Goal: Find specific page/section: Find specific page/section

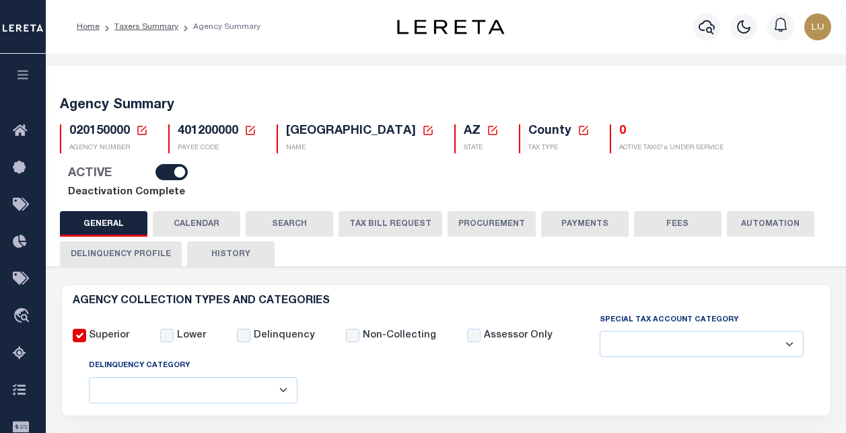
select select
click at [197, 211] on button "CALENDAR" at bounding box center [197, 224] width 88 height 26
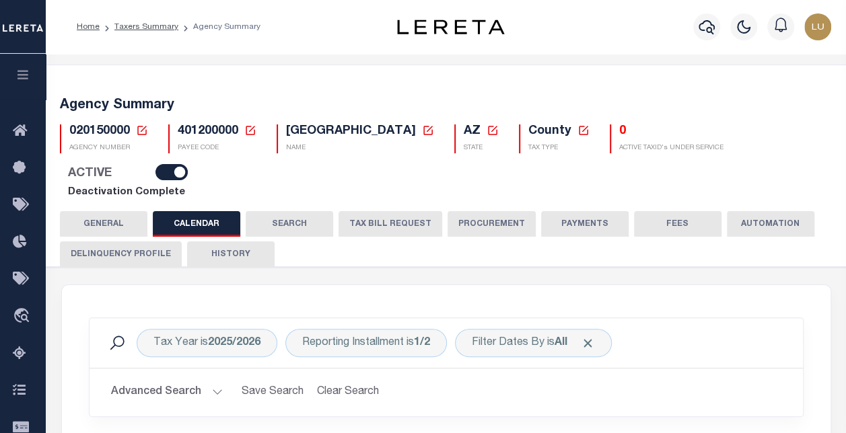
checkbox input "false"
type input "1"
click at [297, 211] on button "SEARCH" at bounding box center [290, 224] width 88 height 26
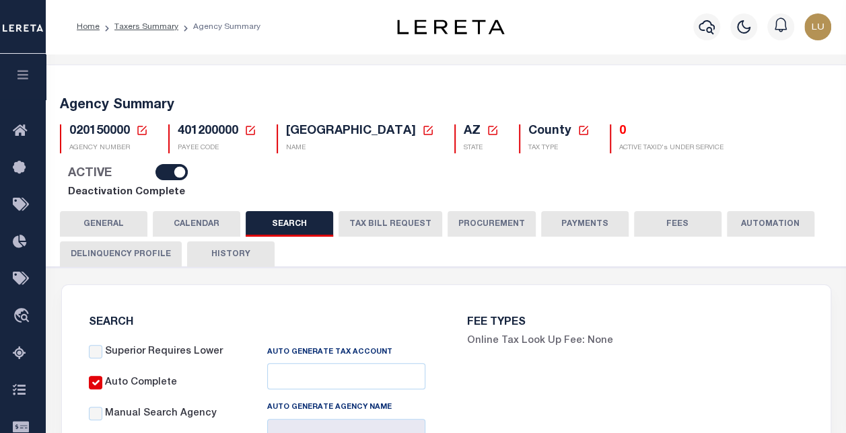
checkbox input "false"
type input "5000"
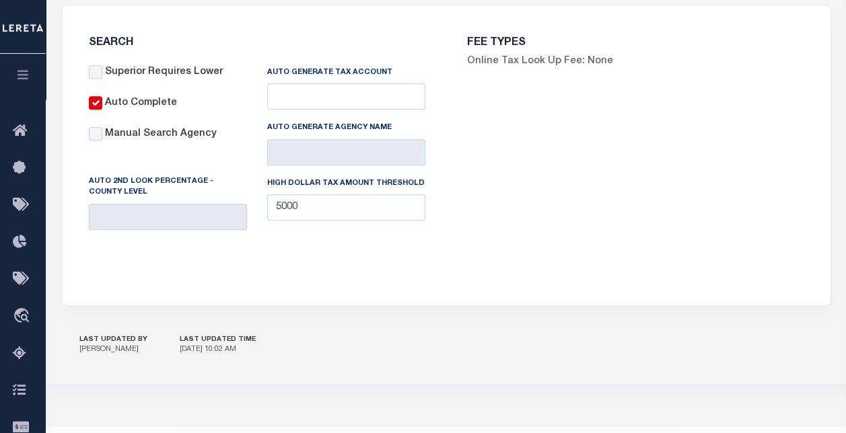
scroll to position [11, 0]
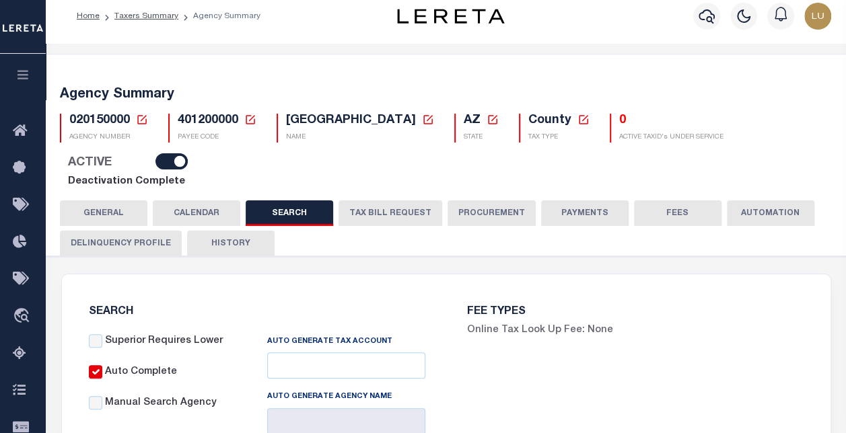
click at [413, 201] on button "TAX BILL REQUEST" at bounding box center [391, 214] width 104 height 26
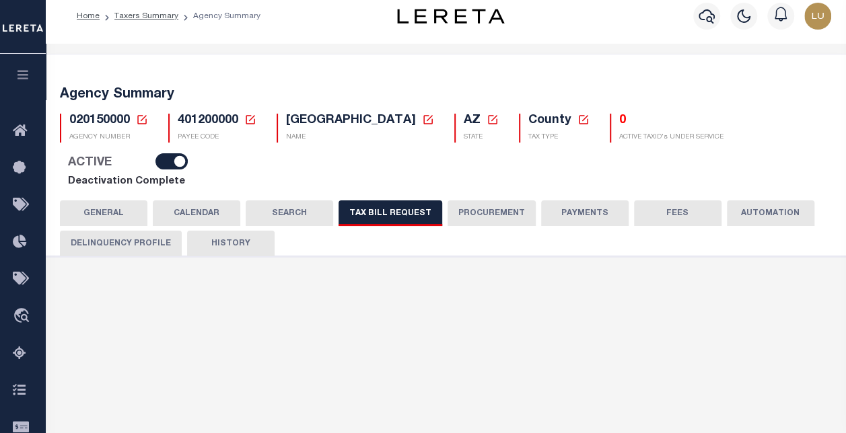
checkbox input "false"
select select "23"
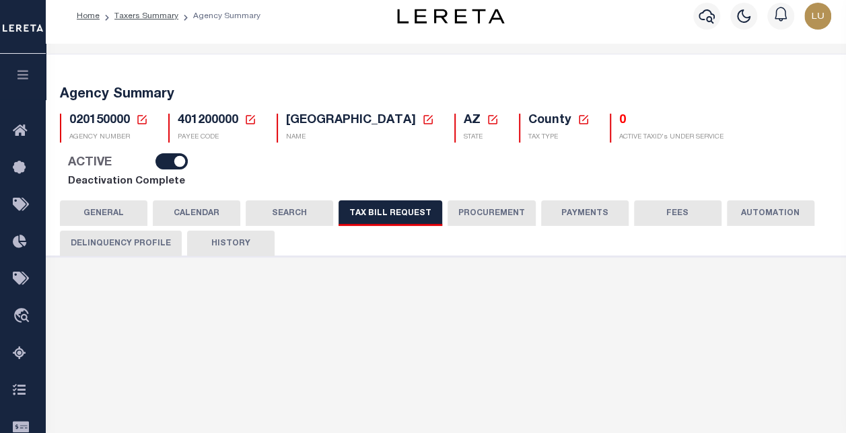
select select "false"
type input "5602"
select select
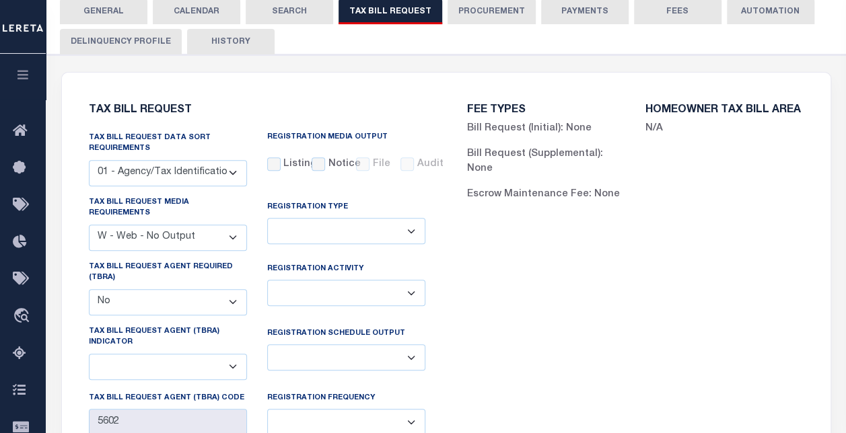
scroll to position [0, 0]
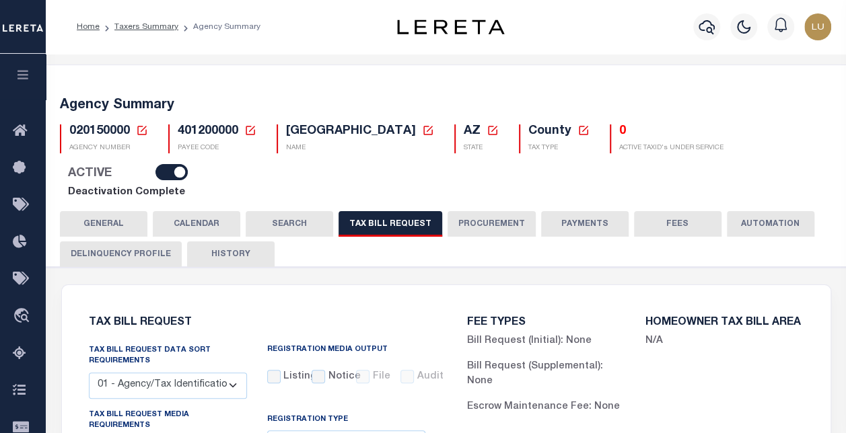
click at [501, 211] on button "PROCUREMENT" at bounding box center [492, 224] width 88 height 26
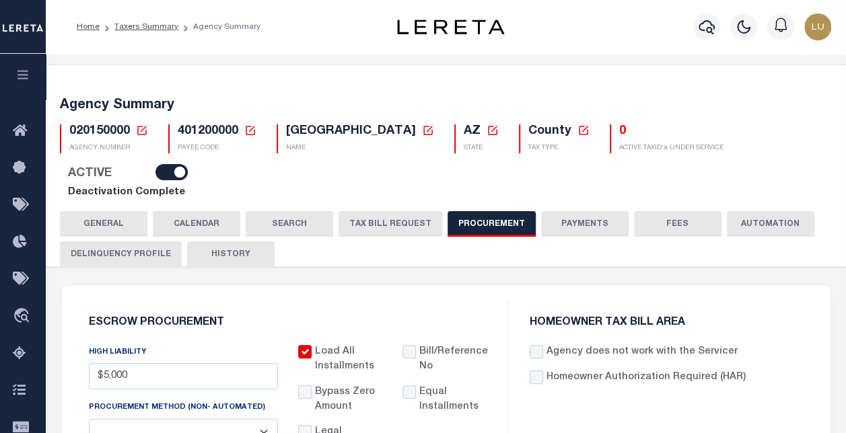
click at [578, 211] on button "PAYMENTS" at bounding box center [585, 224] width 88 height 26
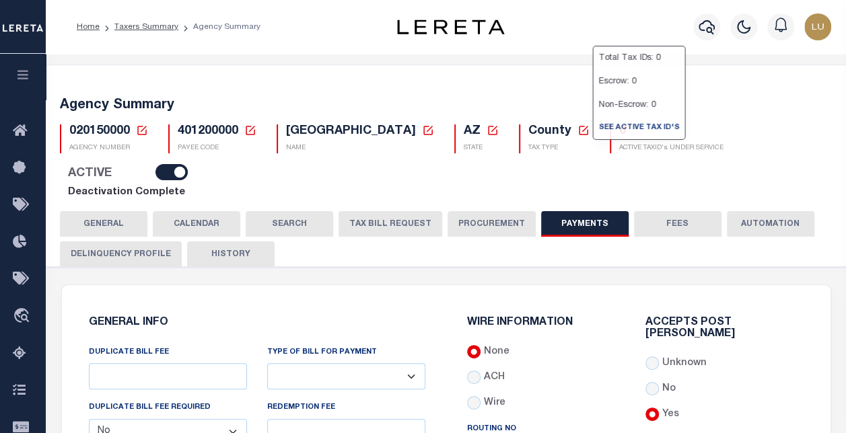
click at [661, 211] on button "FEES" at bounding box center [678, 224] width 88 height 26
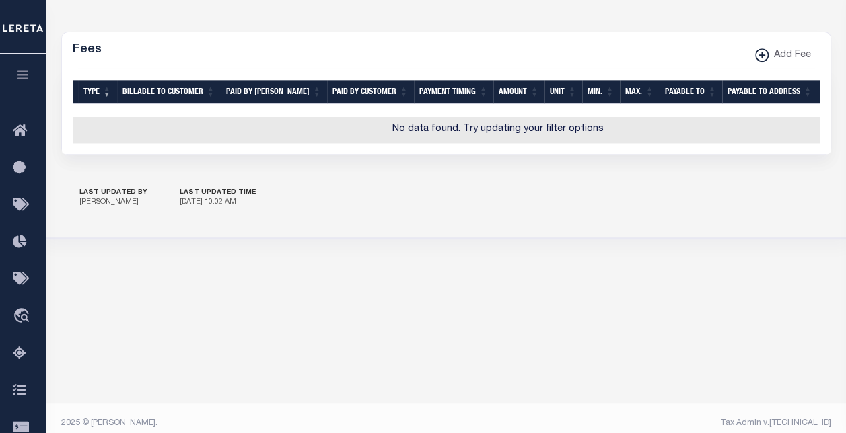
scroll to position [135, 0]
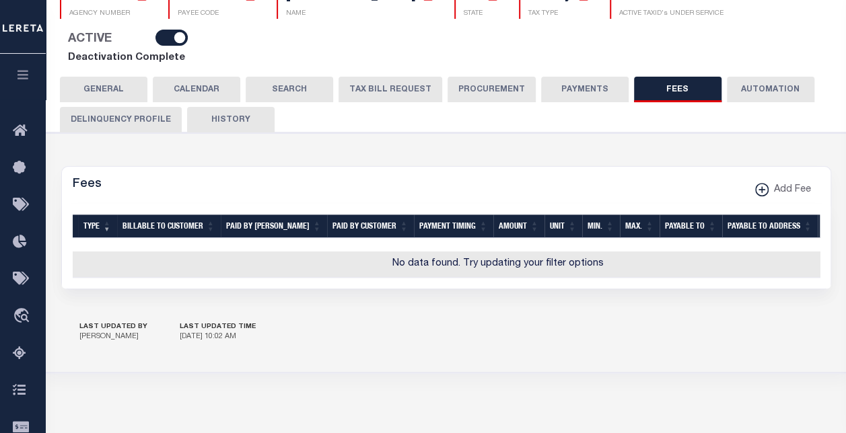
click at [89, 107] on button "Delinquency Profile" at bounding box center [121, 120] width 122 height 26
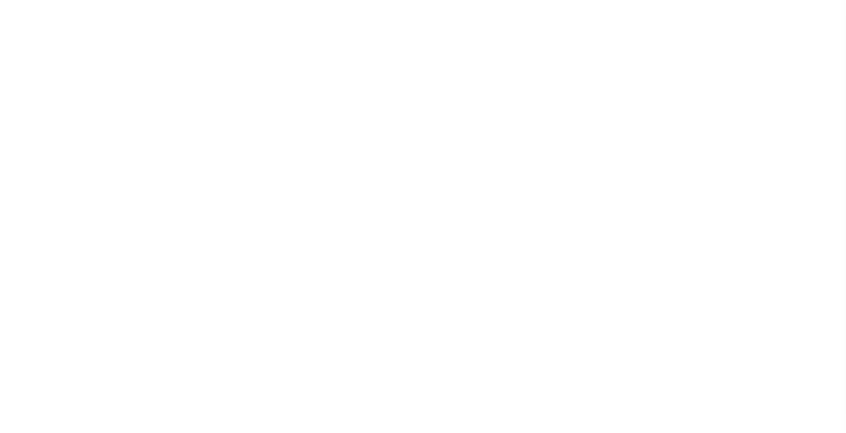
select select
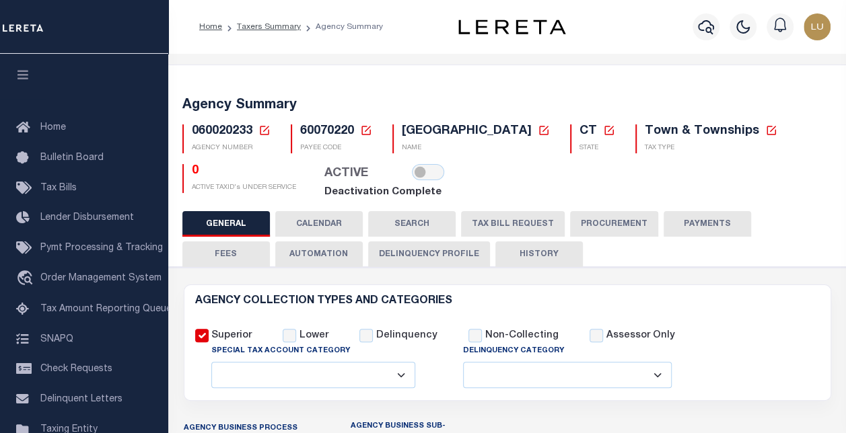
click at [503, 221] on button "TAX BILL REQUEST" at bounding box center [513, 224] width 104 height 26
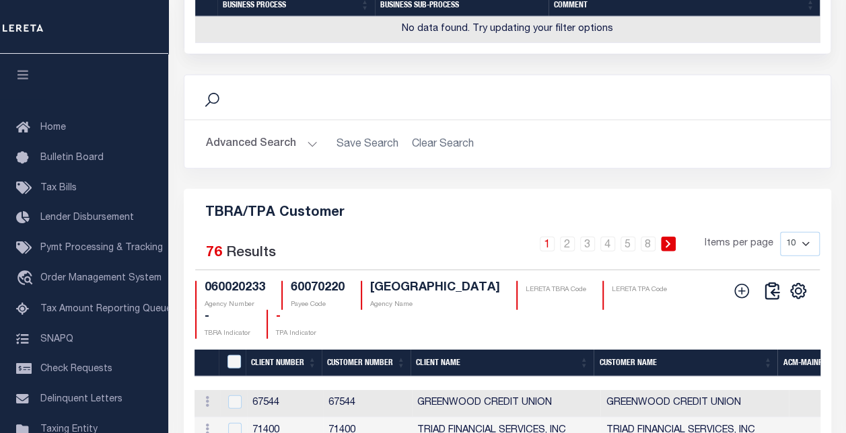
scroll to position [1615, 0]
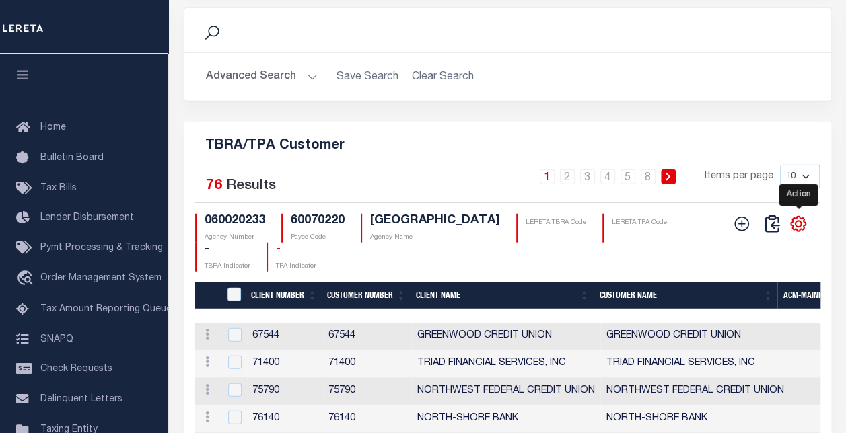
click at [796, 227] on icon "" at bounding box center [799, 224] width 6 height 6
